Goal: Find specific page/section: Find specific page/section

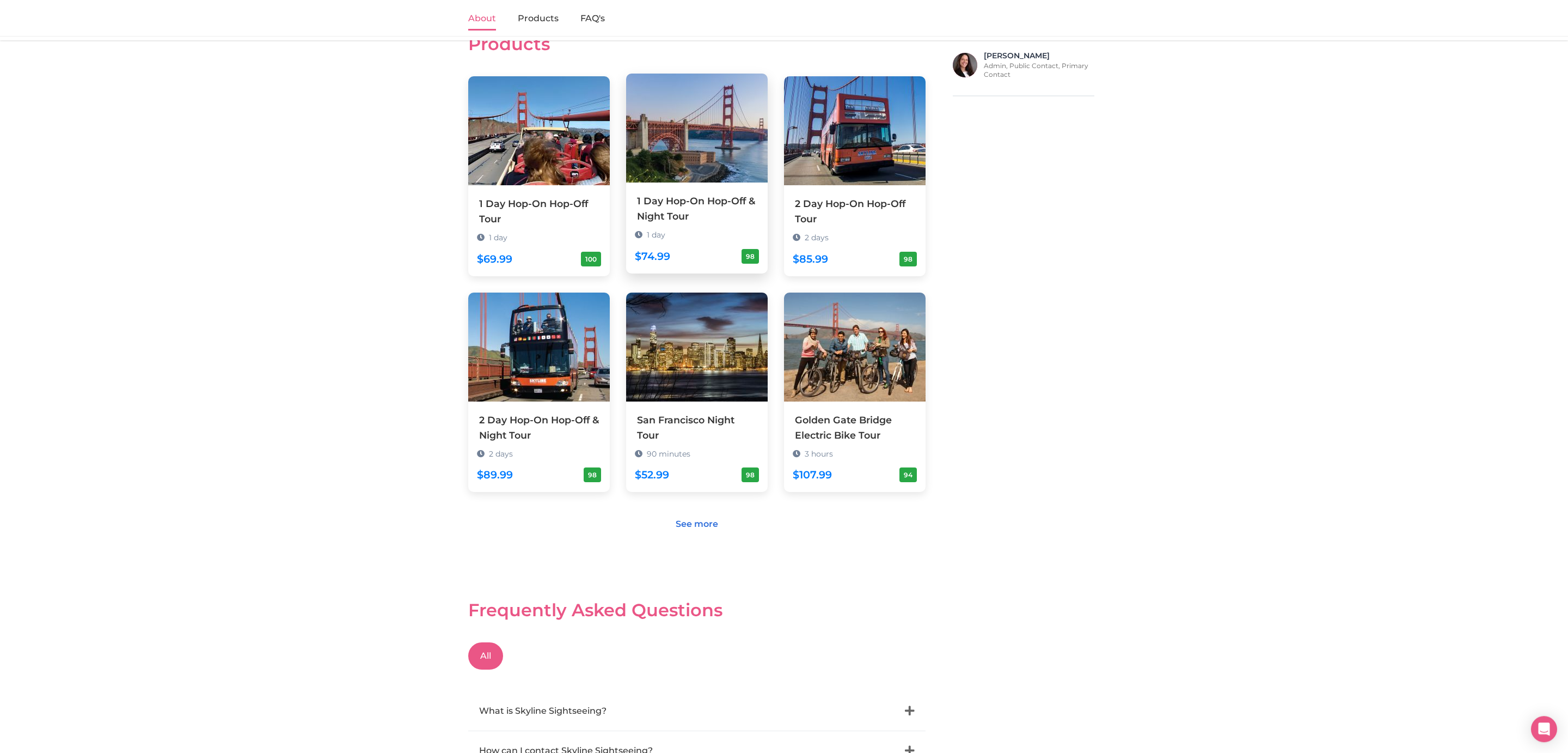
scroll to position [588, 0]
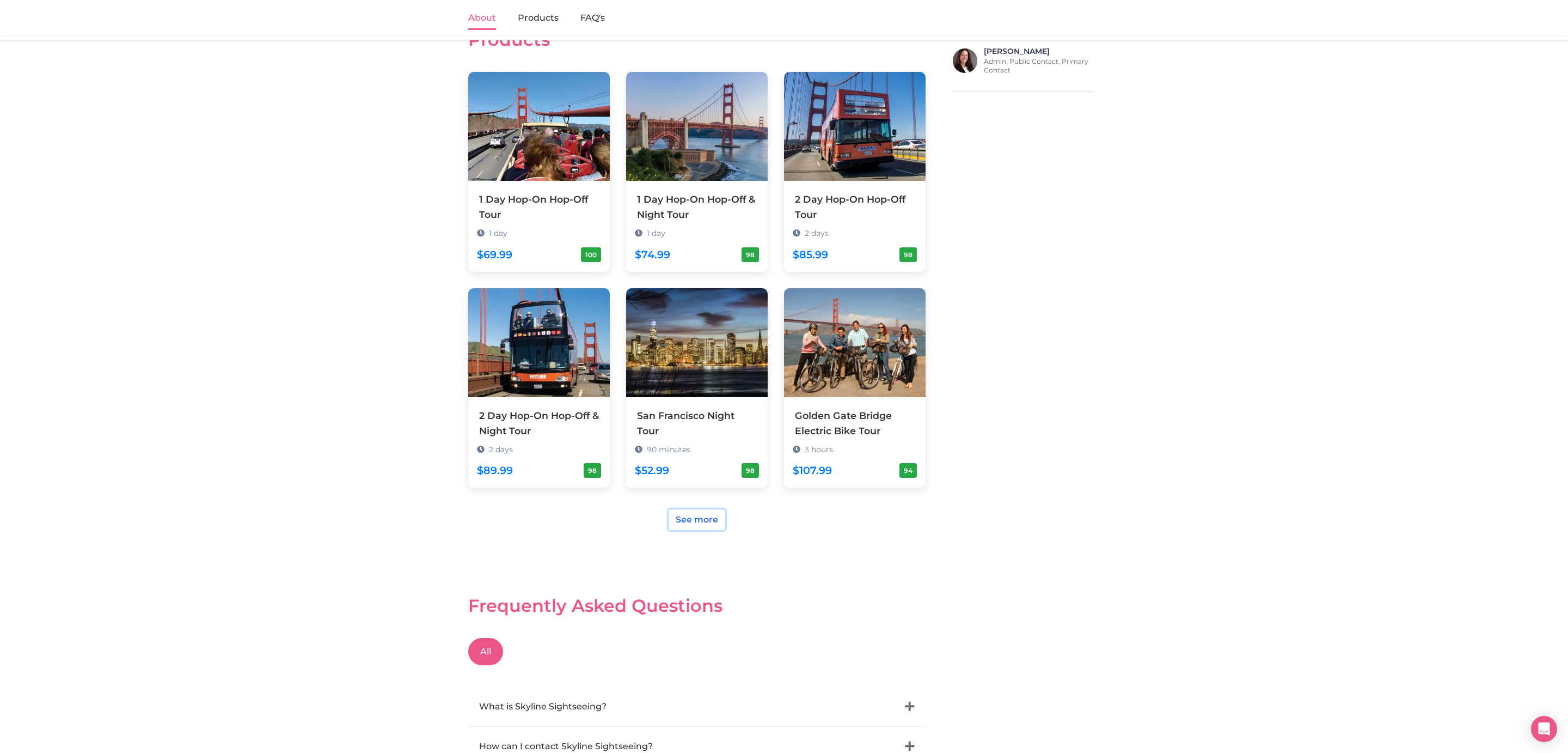
click at [696, 510] on link "See more" at bounding box center [696, 519] width 56 height 21
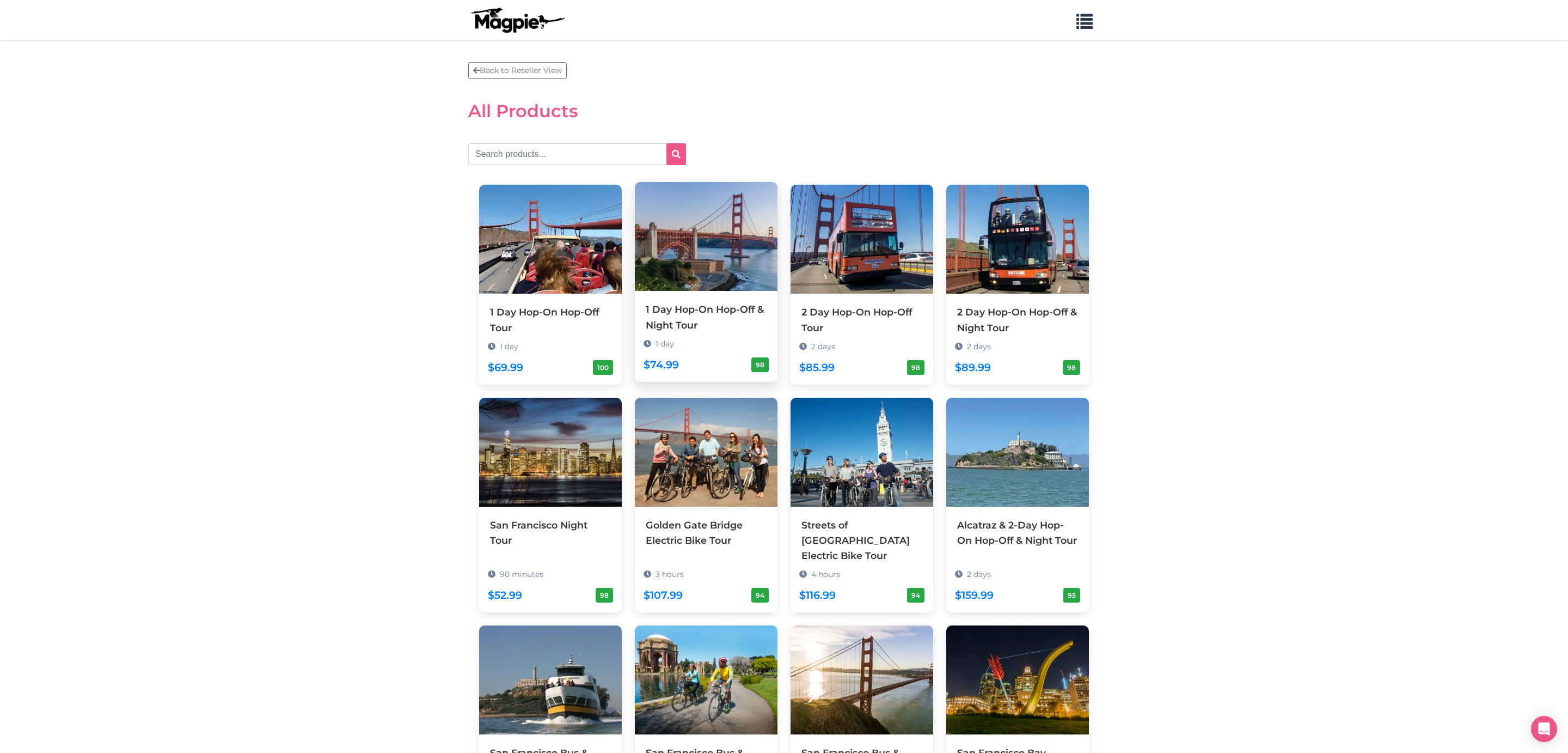
click at [734, 305] on div "1 Day Hop-On Hop-Off & Night Tour" at bounding box center [706, 317] width 121 height 31
click at [525, 75] on link "Back to Reseller View" at bounding box center [517, 71] width 98 height 17
